Goal: Task Accomplishment & Management: Manage account settings

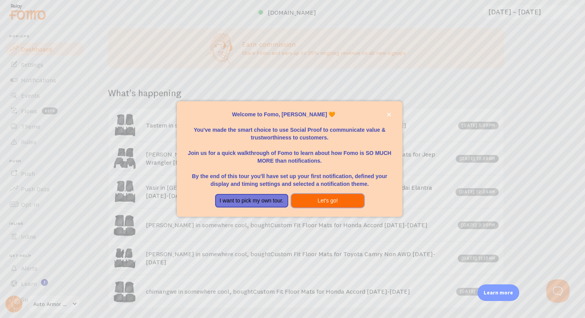
click at [336, 203] on button "Let's go!" at bounding box center [327, 201] width 73 height 14
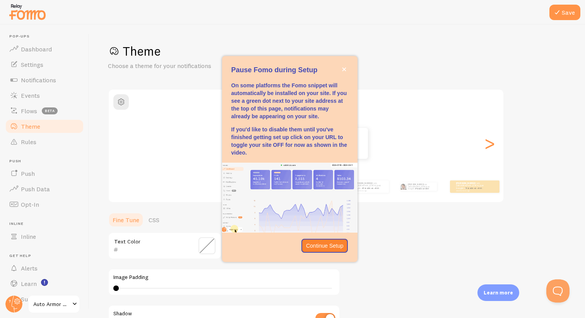
drag, startPoint x: 312, startPoint y: 67, endPoint x: 360, endPoint y: 73, distance: 48.0
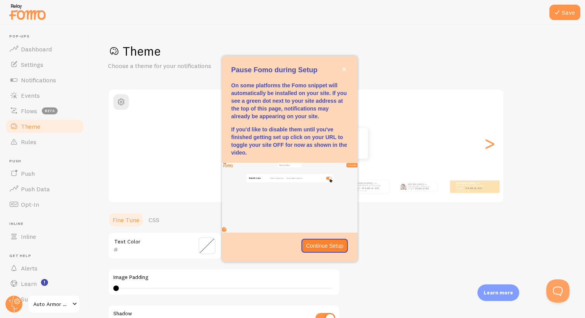
click at [360, 73] on body "Pop-ups Dashboard Settings Notifications Events Flows beta Theme Rules Push Pus…" at bounding box center [292, 159] width 585 height 318
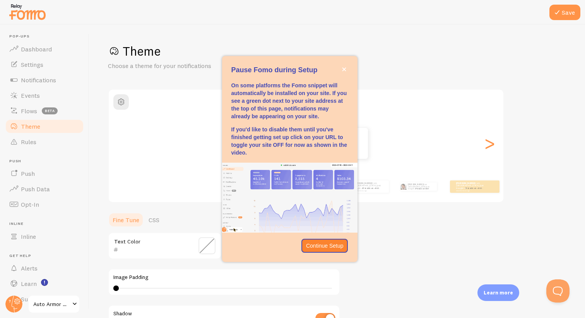
click at [329, 76] on div "Pause Fomo during Setup" at bounding box center [289, 78] width 135 height 6
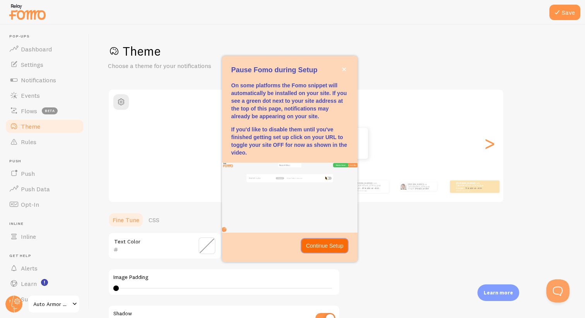
click at [320, 245] on p "Continue Setup" at bounding box center [325, 246] width 38 height 8
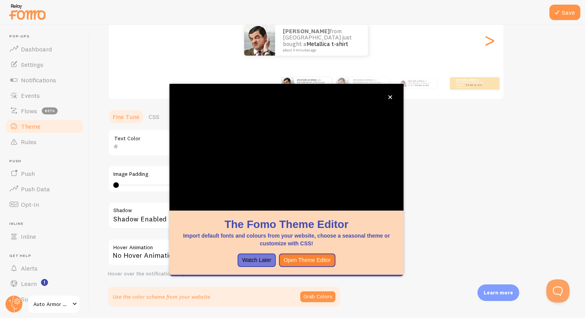
scroll to position [103, 0]
click at [310, 255] on button "Open Theme Editor" at bounding box center [307, 261] width 56 height 14
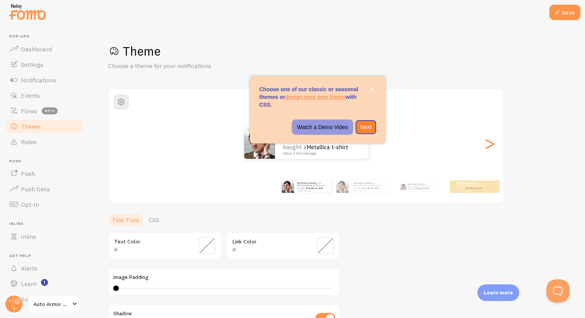
click at [336, 125] on p "Watch a Demo Video" at bounding box center [322, 127] width 51 height 8
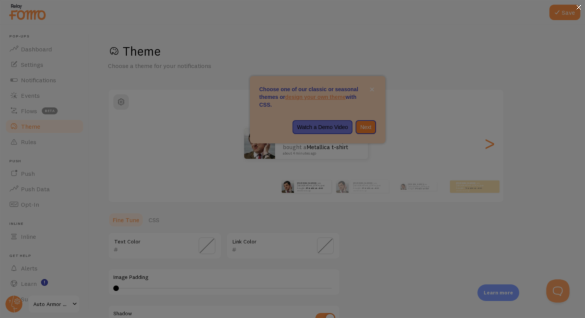
click at [580, 9] on icon at bounding box center [579, 7] width 5 height 5
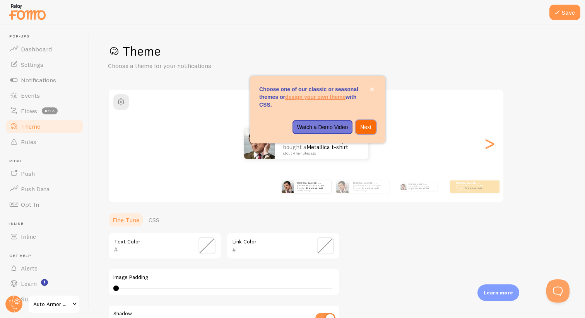
click at [366, 130] on p "Next" at bounding box center [365, 127] width 11 height 8
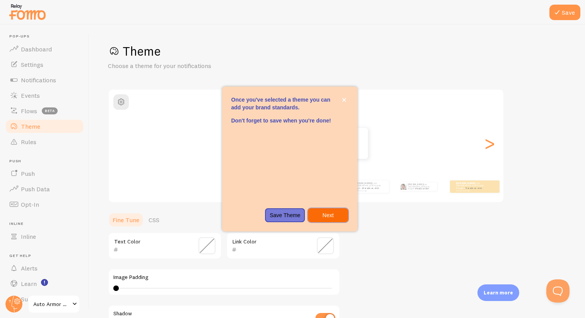
click at [340, 216] on p "Next" at bounding box center [328, 216] width 31 height 8
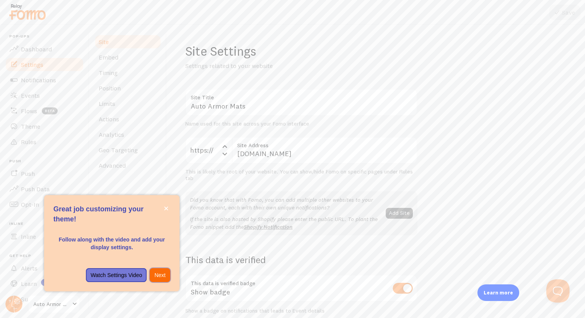
click at [161, 272] on p "Next" at bounding box center [159, 276] width 11 height 8
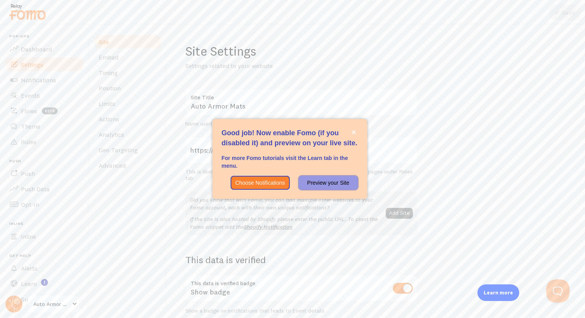
click at [320, 179] on p "Preview your Site" at bounding box center [328, 183] width 50 height 8
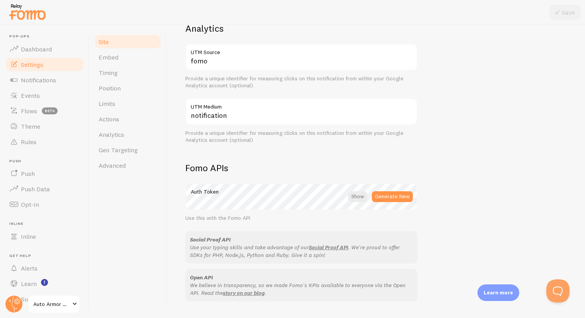
scroll to position [322, 0]
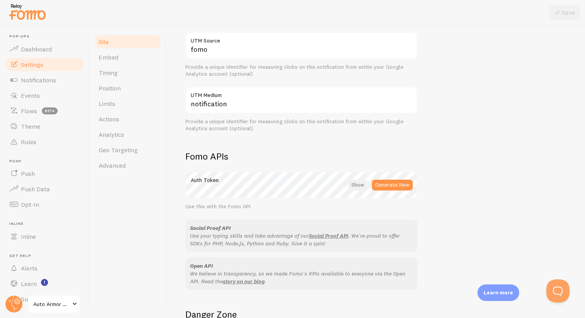
click at [356, 186] on div at bounding box center [357, 185] width 19 height 11
click at [356, 186] on div at bounding box center [358, 185] width 17 height 11
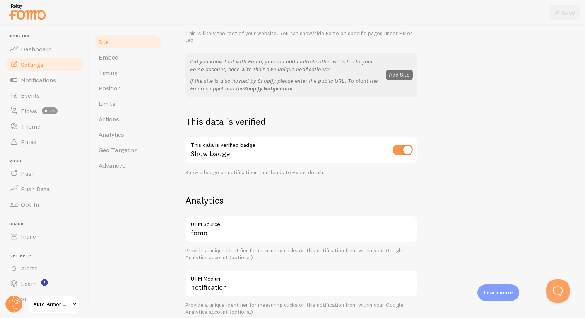
scroll to position [0, 0]
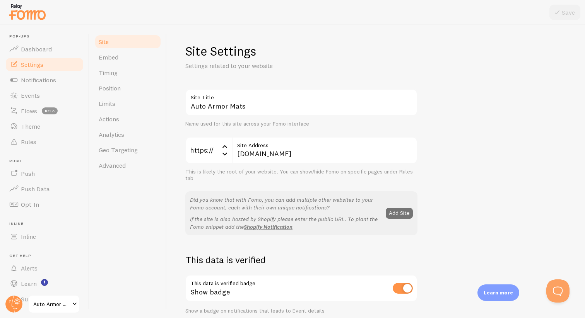
click at [79, 299] on link "Auto Armor Mats" at bounding box center [54, 304] width 52 height 19
click at [37, 123] on span "Theme" at bounding box center [30, 127] width 19 height 8
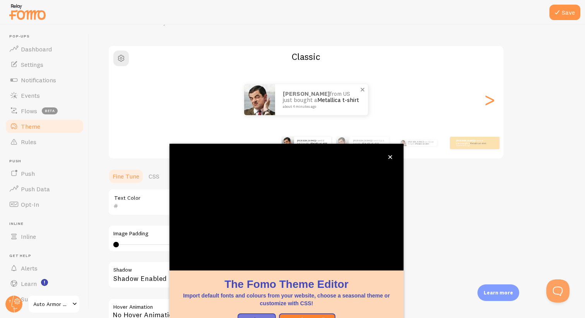
scroll to position [48, 0]
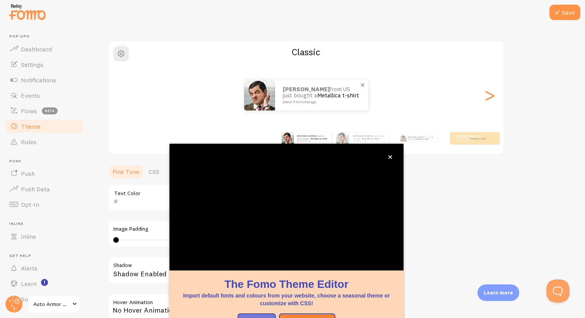
click at [332, 97] on link "Metallica t-shirt" at bounding box center [338, 95] width 42 height 7
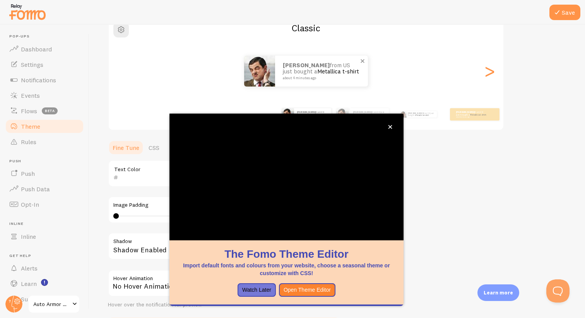
scroll to position [77, 0]
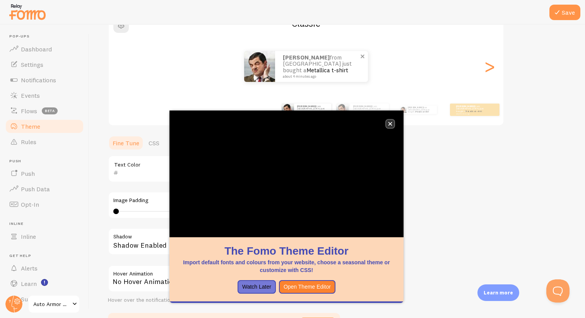
click at [390, 122] on icon "close," at bounding box center [390, 124] width 4 height 4
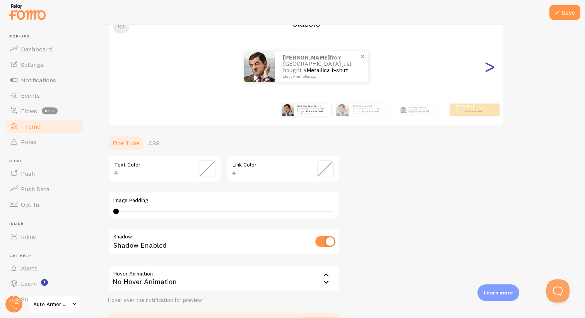
click at [486, 63] on div ">" at bounding box center [489, 67] width 9 height 56
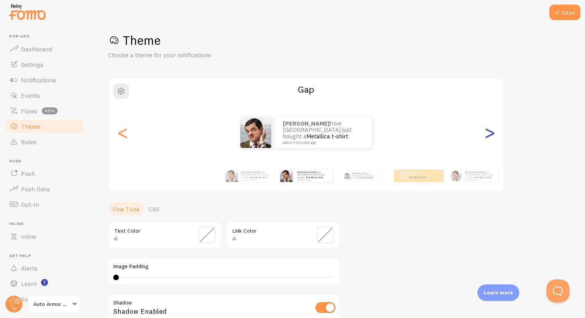
scroll to position [0, 0]
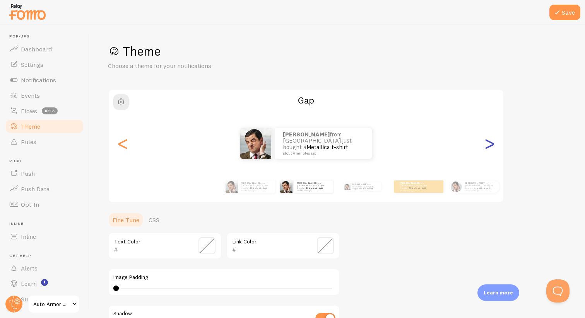
click at [493, 150] on div ">" at bounding box center [489, 144] width 9 height 56
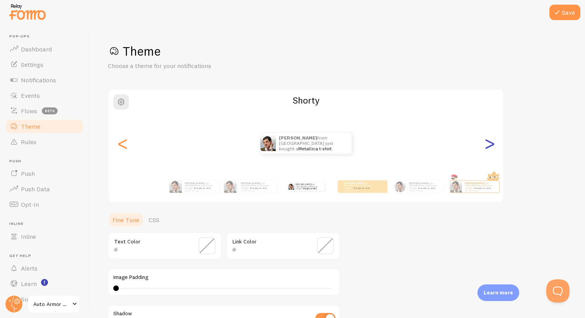
click at [493, 150] on div ">" at bounding box center [489, 144] width 9 height 56
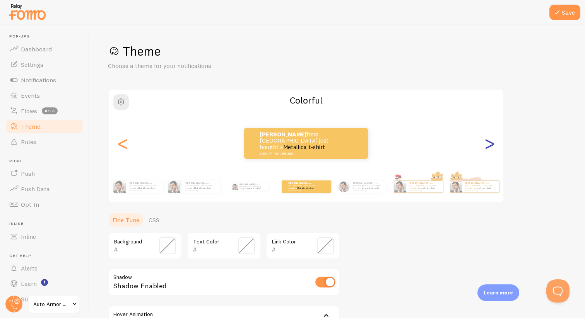
click at [493, 150] on div ">" at bounding box center [489, 144] width 9 height 56
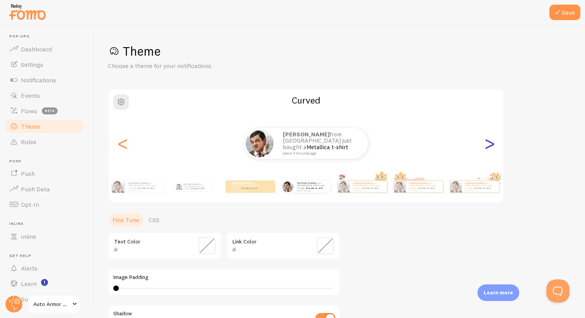
click at [493, 150] on div ">" at bounding box center [489, 144] width 9 height 56
type input "0"
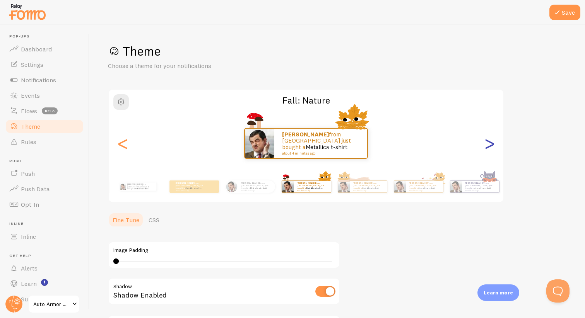
click at [492, 149] on div ">" at bounding box center [489, 144] width 9 height 56
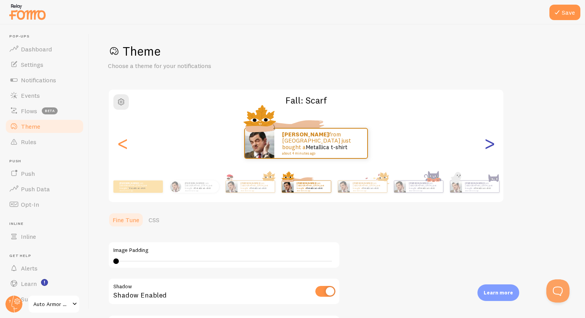
click at [492, 149] on div ">" at bounding box center [489, 144] width 9 height 56
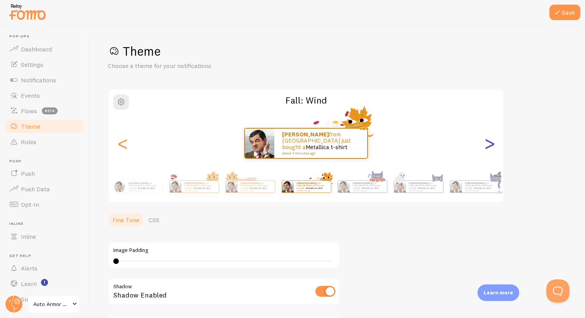
click at [492, 149] on div ">" at bounding box center [489, 144] width 9 height 56
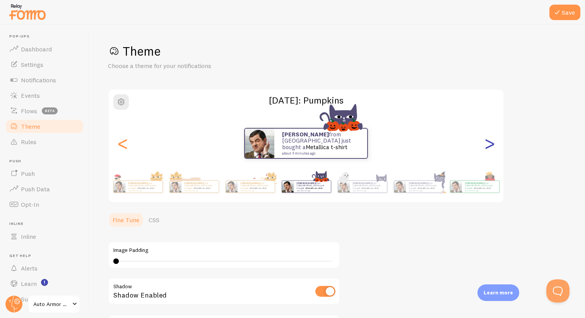
click at [492, 149] on div ">" at bounding box center [489, 144] width 9 height 56
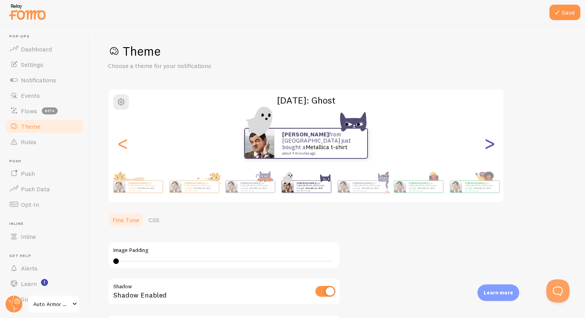
click at [492, 149] on div ">" at bounding box center [489, 144] width 9 height 56
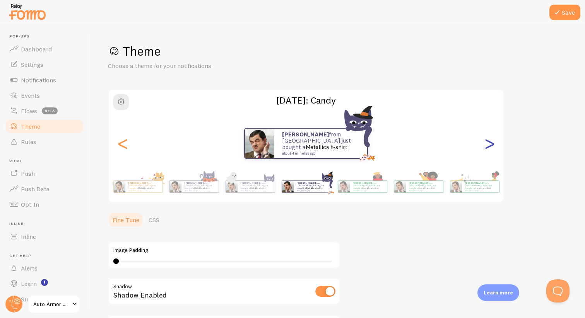
click at [492, 149] on div ">" at bounding box center [489, 144] width 9 height 56
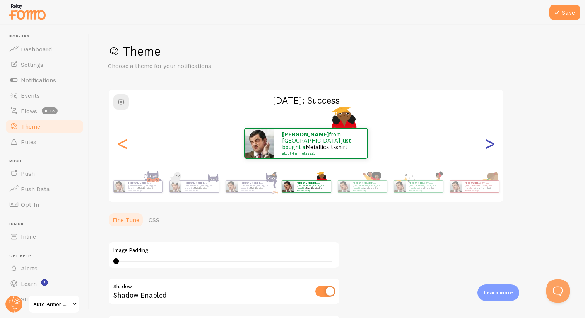
click at [492, 149] on div ">" at bounding box center [489, 144] width 9 height 56
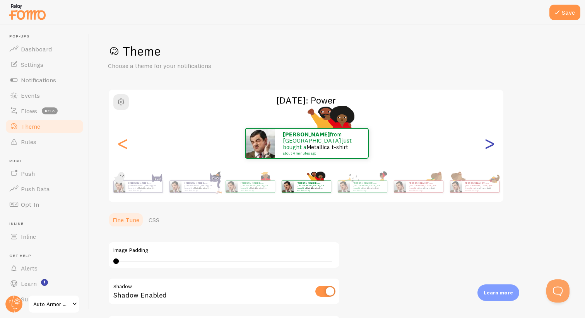
click at [494, 151] on div ">" at bounding box center [489, 144] width 9 height 56
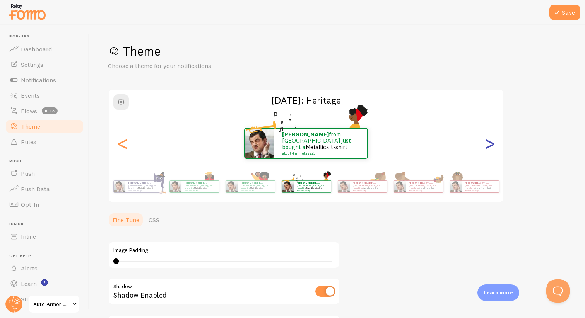
click at [494, 151] on div ">" at bounding box center [489, 144] width 9 height 56
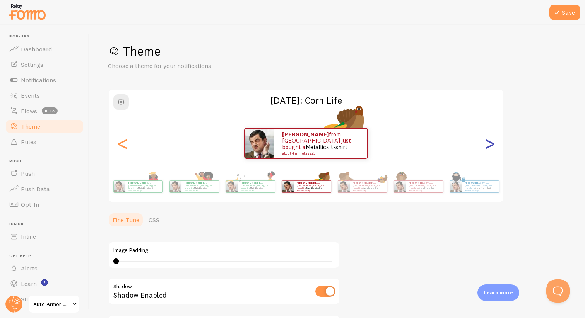
click at [494, 151] on div ">" at bounding box center [489, 144] width 9 height 56
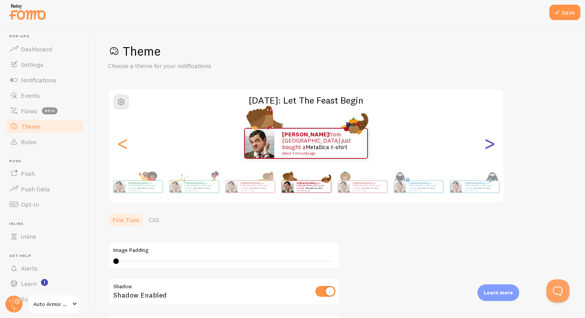
click at [494, 151] on div ">" at bounding box center [489, 144] width 9 height 56
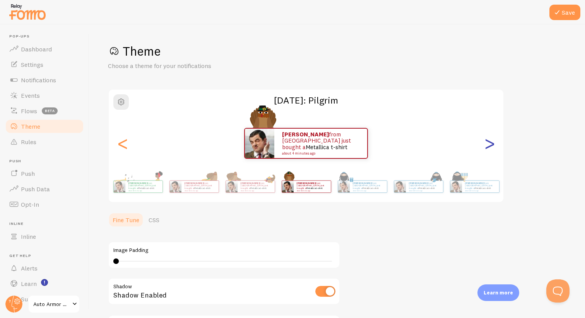
click at [494, 151] on div ">" at bounding box center [489, 144] width 9 height 56
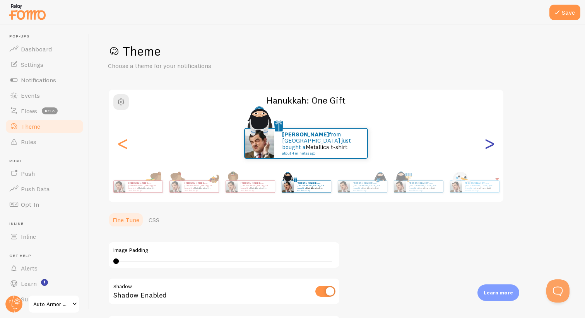
click at [494, 151] on div ">" at bounding box center [489, 144] width 9 height 56
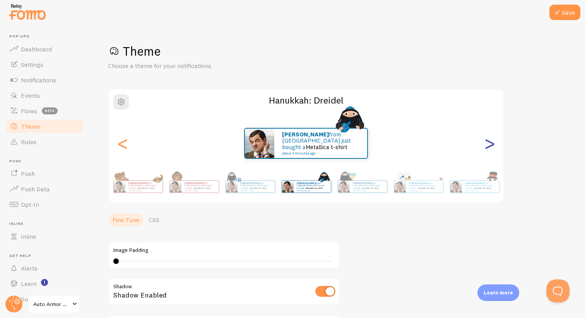
click at [494, 151] on div ">" at bounding box center [489, 144] width 9 height 56
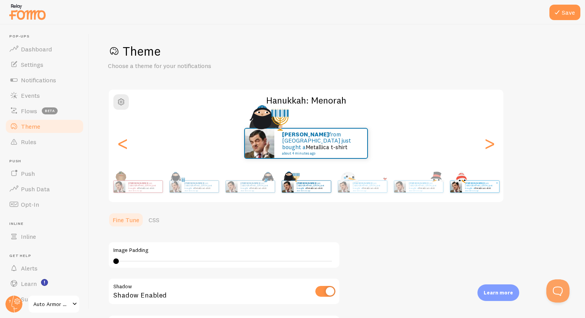
click at [477, 186] on p "gurbinder from United States just bought a Metallica t-shirt about 4 minutes ago" at bounding box center [480, 187] width 31 height 10
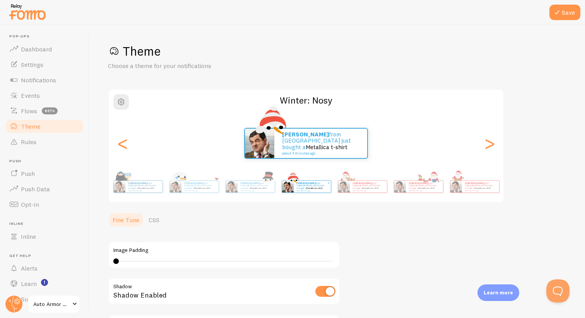
click at [477, 186] on p "gurbinder from United States just bought a Metallica t-shirt about 4 minutes ago" at bounding box center [480, 187] width 31 height 10
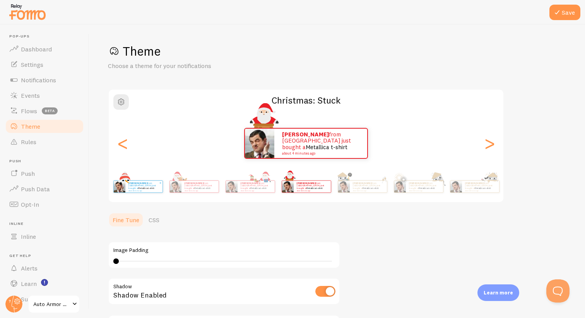
click at [477, 186] on p "gurbinder from United States just bought a Metallica t-shirt about 4 minutes ago" at bounding box center [480, 187] width 31 height 10
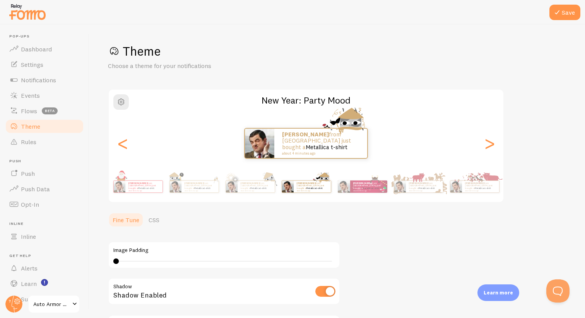
click at [477, 186] on p "gurbinder from United States just bought a Metallica t-shirt about 4 minutes ago" at bounding box center [480, 187] width 31 height 10
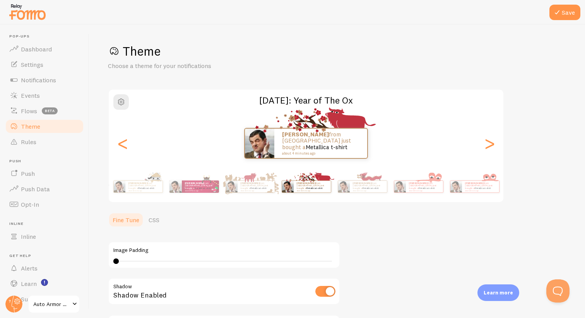
click at [477, 186] on p "gurbinder from United States just bought a Metallica t-shirt about 4 minutes ago" at bounding box center [480, 187] width 31 height 10
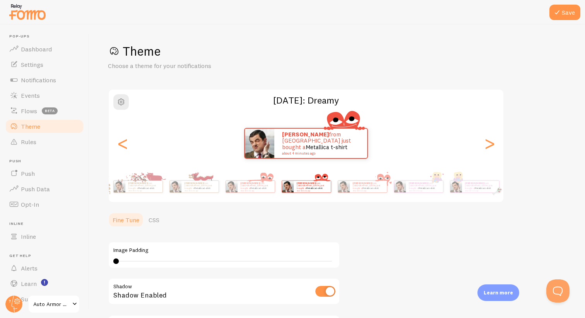
click at [477, 186] on p "gurbinder from United States just bought a Metallica t-shirt about 4 minutes ago" at bounding box center [480, 187] width 31 height 10
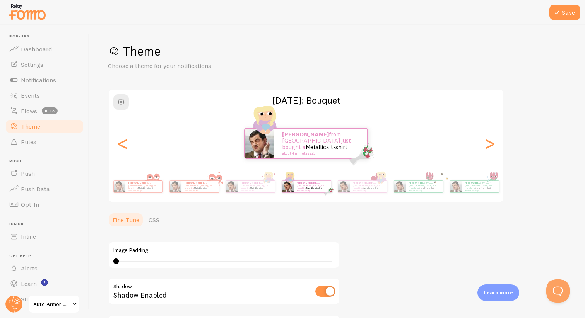
click at [477, 186] on p "gurbinder from United States just bought a Metallica t-shirt about 4 minutes ago" at bounding box center [480, 187] width 31 height 10
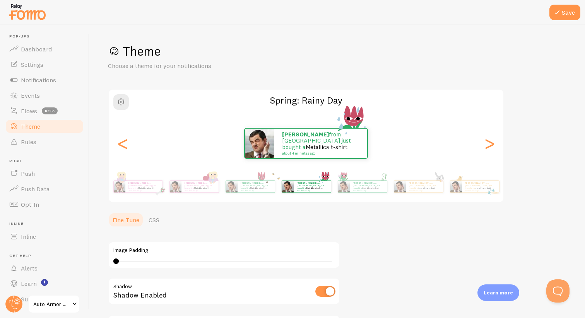
click at [477, 186] on div "gurbinder from United States just bought a Metallica t-shirt about 4 minutes ag…" at bounding box center [306, 186] width 444 height 31
click at [121, 150] on div "<" at bounding box center [122, 144] width 9 height 56
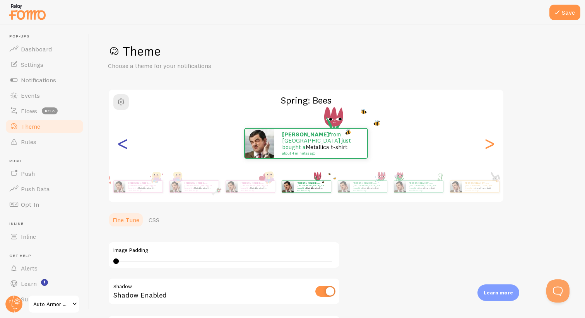
click at [121, 150] on div "<" at bounding box center [122, 144] width 9 height 56
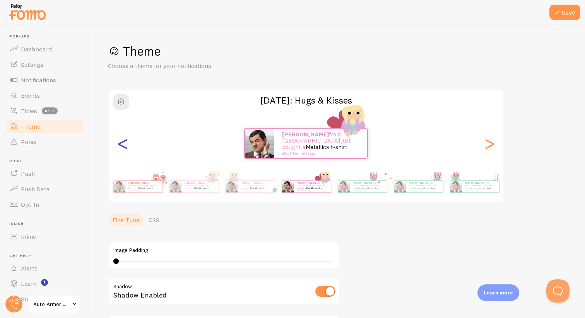
click at [121, 150] on div "<" at bounding box center [122, 144] width 9 height 56
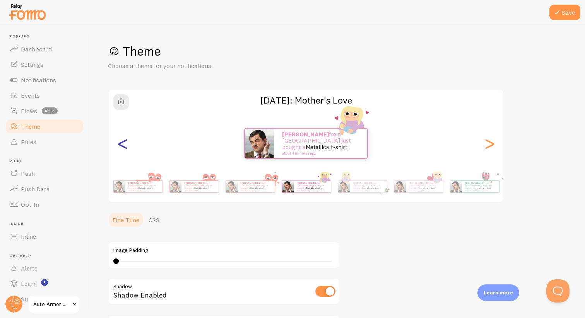
click at [121, 150] on div "<" at bounding box center [122, 144] width 9 height 56
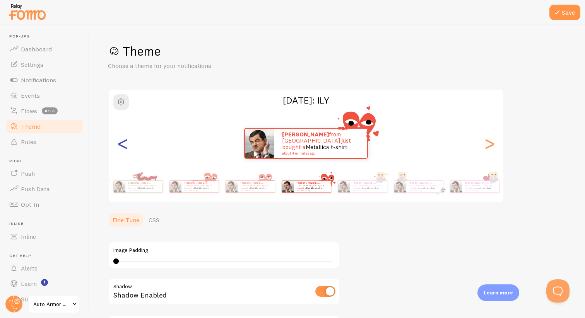
click at [121, 150] on div "<" at bounding box center [122, 144] width 9 height 56
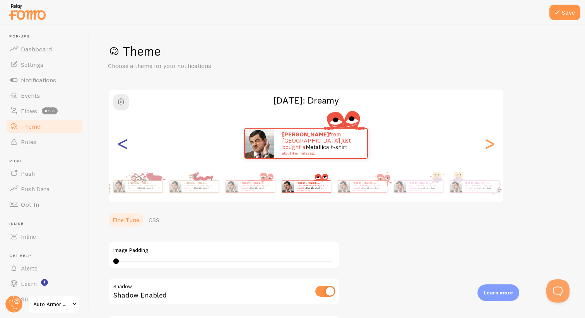
click at [121, 150] on div "<" at bounding box center [122, 144] width 9 height 56
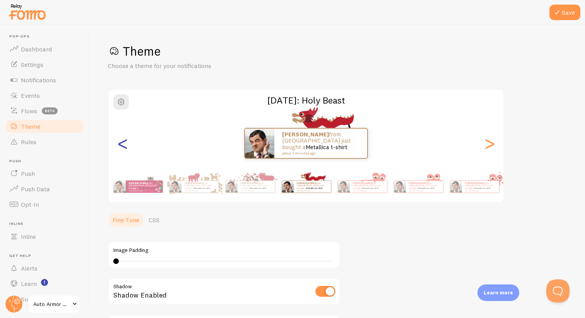
click at [121, 150] on div "<" at bounding box center [122, 144] width 9 height 56
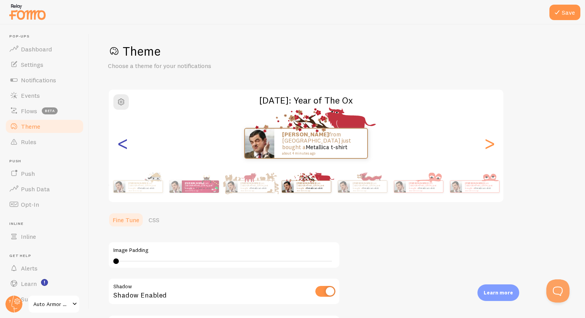
click at [121, 150] on div "<" at bounding box center [122, 144] width 9 height 56
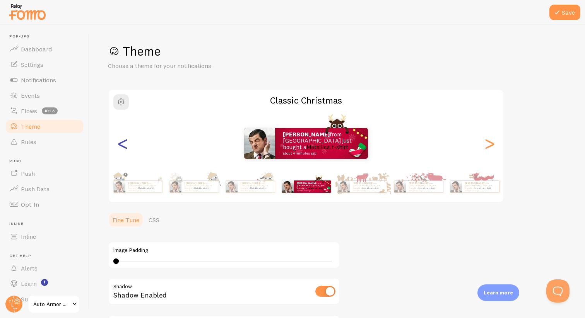
click at [121, 150] on div "<" at bounding box center [122, 144] width 9 height 56
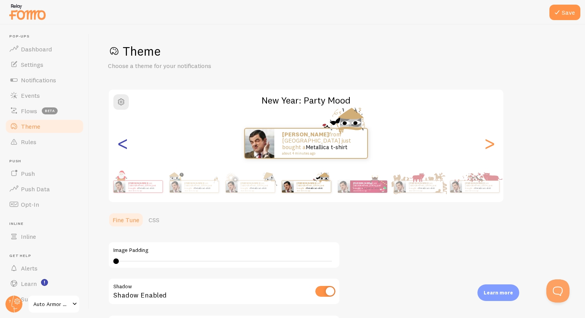
click at [121, 150] on div "<" at bounding box center [122, 144] width 9 height 56
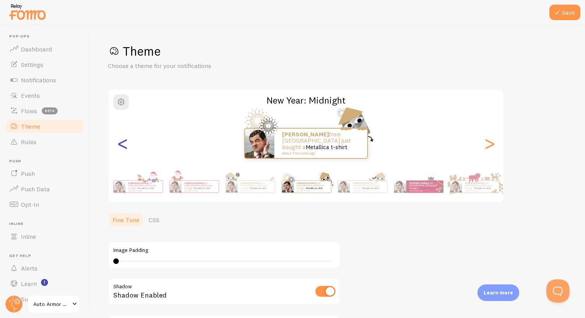
click at [121, 150] on div "<" at bounding box center [122, 144] width 9 height 56
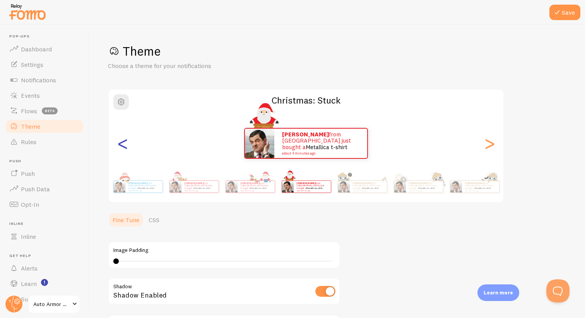
click at [121, 150] on div "<" at bounding box center [122, 144] width 9 height 56
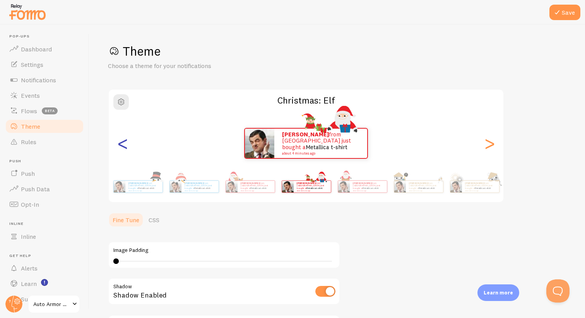
click at [121, 150] on div "<" at bounding box center [122, 144] width 9 height 56
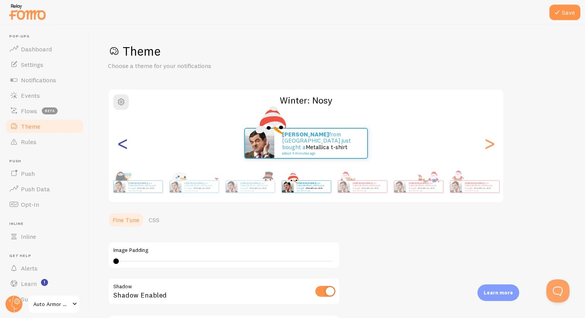
click at [121, 150] on div "<" at bounding box center [122, 144] width 9 height 56
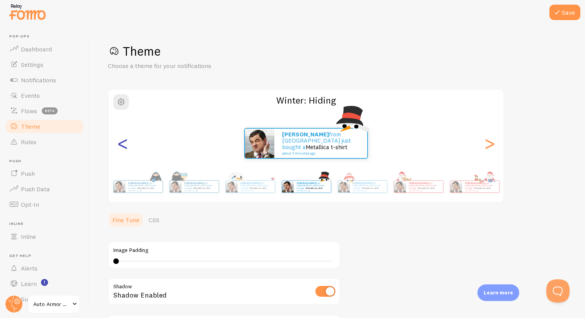
click at [121, 150] on div "<" at bounding box center [122, 144] width 9 height 56
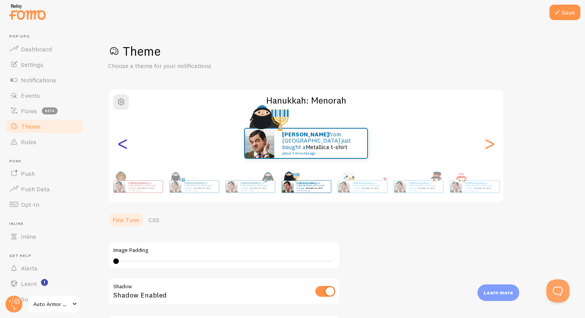
click at [121, 150] on div "<" at bounding box center [122, 144] width 9 height 56
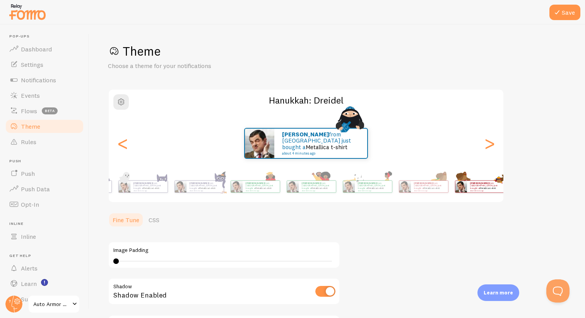
click at [568, 258] on div "Save Theme Choose a theme for your notifications Hanukkah: Dreidel gurbinder fr…" at bounding box center [337, 172] width 496 height 294
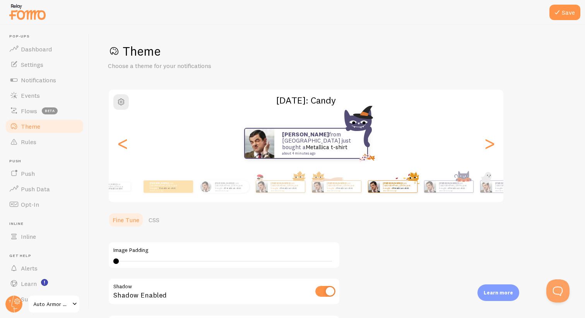
click at [382, 232] on div "Theme Choose a theme for your notifications Halloween: Candy gurbinder from Uni…" at bounding box center [337, 213] width 459 height 340
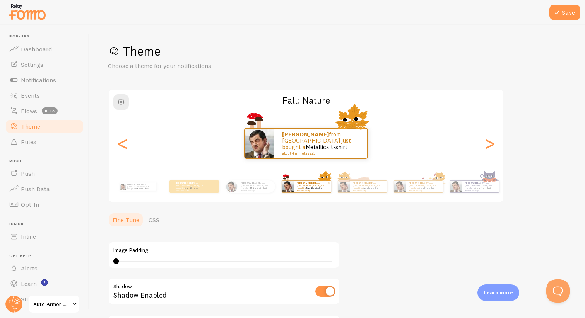
click at [318, 192] on div "gurbinder from United States just bought a Metallica t-shirt about 4 minutes ago" at bounding box center [312, 187] width 37 height 12
click at [275, 193] on div "gurbinder from United States just bought a Metallica t-shirt about 4 minutes ago" at bounding box center [250, 187] width 50 height 22
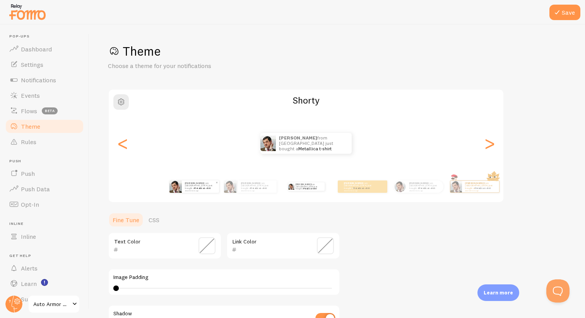
click at [194, 188] on p "gurbinder from United States just bought a Metallica t-shirt about 4 minutes ago" at bounding box center [200, 187] width 31 height 10
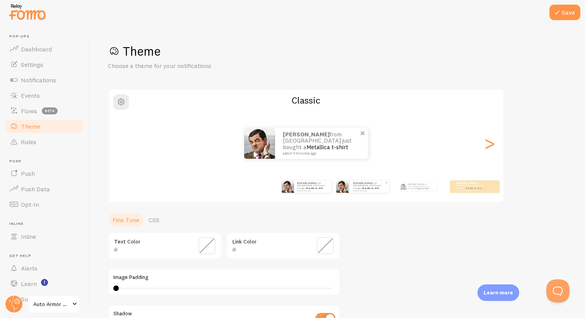
click at [371, 182] on div "gurbinder from United States just bought a Metallica t-shirt about 4 minutes ago" at bounding box center [369, 187] width 39 height 12
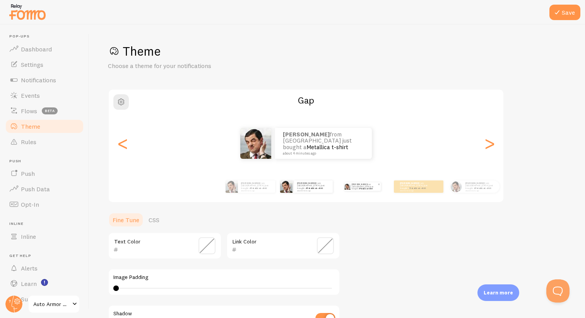
click at [370, 184] on p "gurbinder from United States just bought a Metallica t-shirt about 4 minutes ago" at bounding box center [365, 187] width 26 height 9
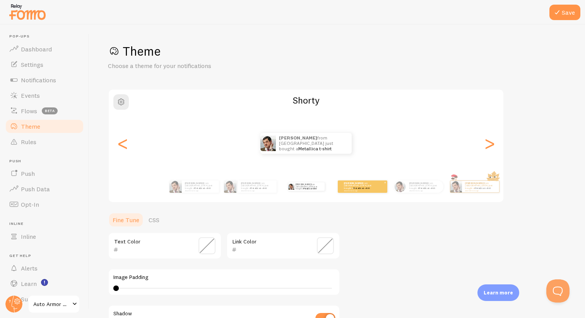
click at [367, 187] on link "Metallica t-shirt" at bounding box center [361, 188] width 17 height 3
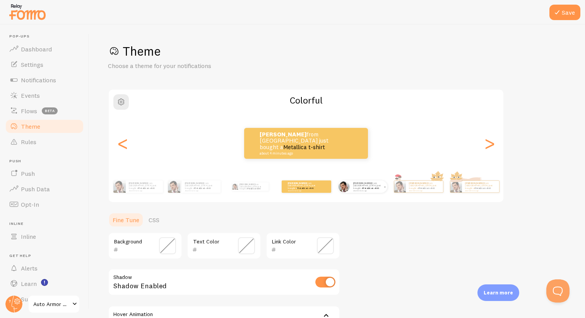
click at [385, 186] on span at bounding box center [384, 187] width 5 height 5
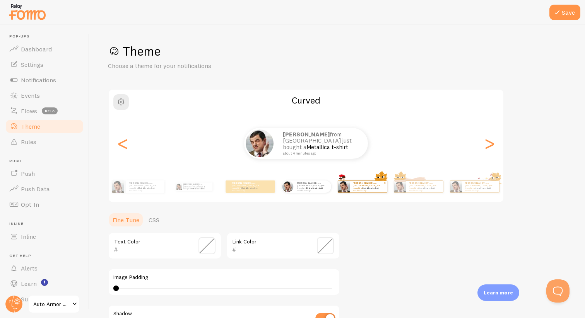
click at [365, 190] on small "about 4 minutes ago" at bounding box center [368, 191] width 30 height 2
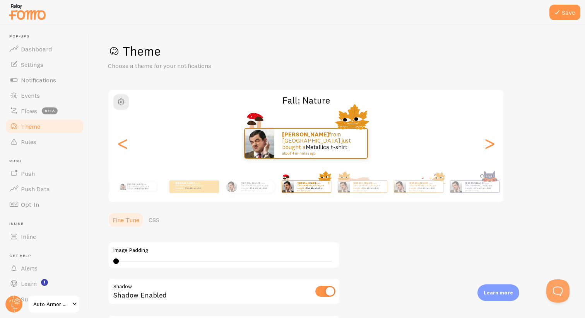
click at [327, 190] on small "about 4 minutes ago" at bounding box center [312, 191] width 30 height 2
type input "0"
click at [365, 190] on small "about 4 minutes ago" at bounding box center [368, 191] width 30 height 2
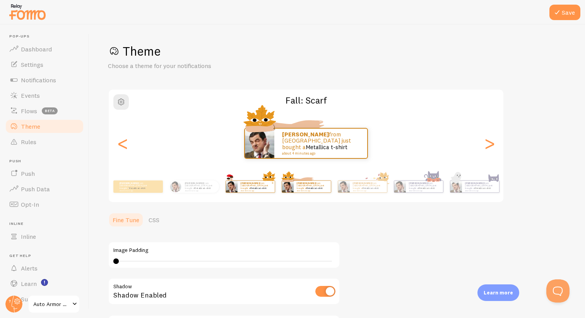
click at [265, 187] on link "Metallica t-shirt" at bounding box center [258, 188] width 17 height 3
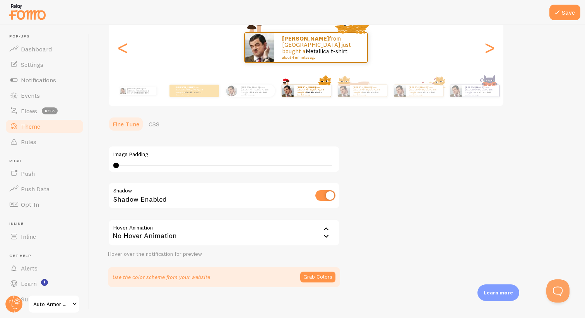
scroll to position [102, 0]
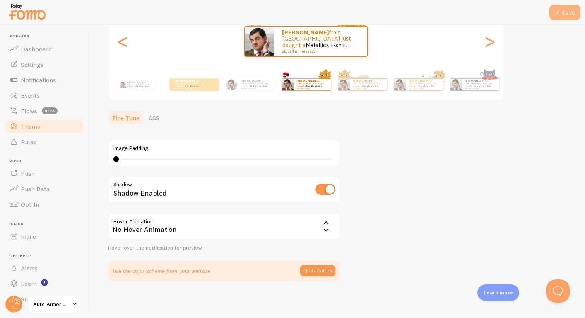
click at [563, 15] on button "Save" at bounding box center [564, 12] width 31 height 15
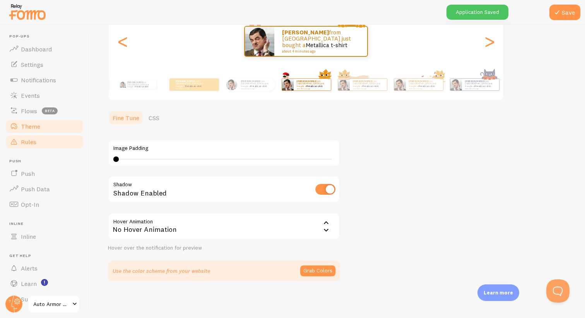
click at [39, 144] on link "Rules" at bounding box center [45, 141] width 80 height 15
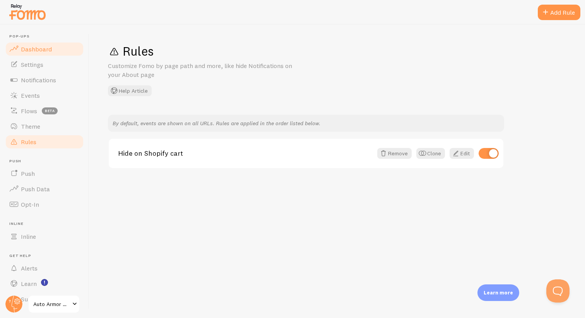
click at [34, 54] on link "Dashboard" at bounding box center [45, 48] width 80 height 15
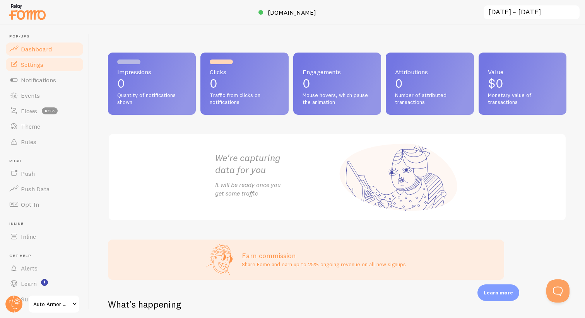
click at [52, 67] on link "Settings" at bounding box center [45, 64] width 80 height 15
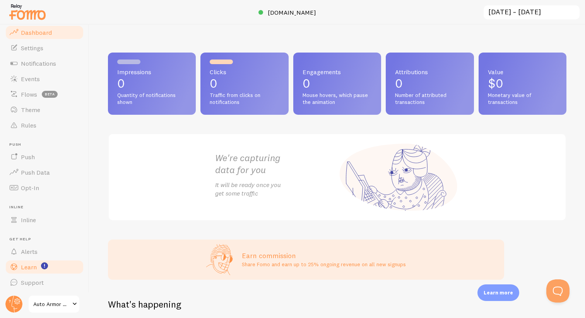
click at [33, 269] on span "Learn" at bounding box center [29, 267] width 16 height 8
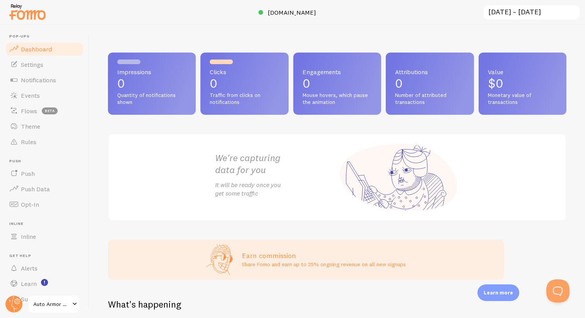
scroll to position [17, 0]
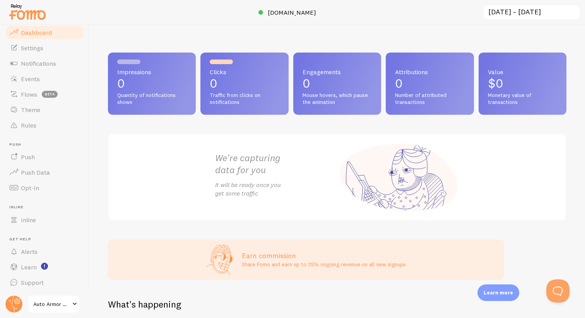
click at [75, 303] on span at bounding box center [74, 304] width 9 height 9
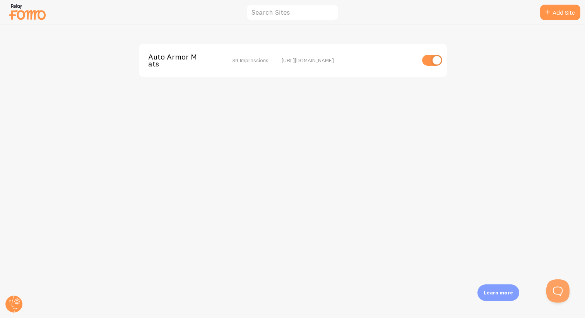
click at [432, 60] on input "checkbox" at bounding box center [432, 60] width 20 height 11
checkbox input "true"
